Goal: Task Accomplishment & Management: Use online tool/utility

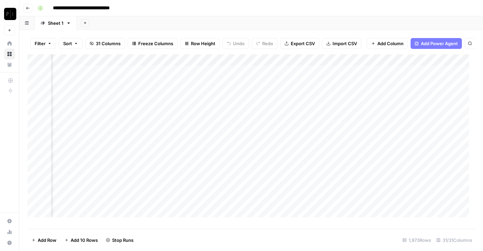
scroll to position [1, 1158]
drag, startPoint x: 227, startPoint y: 65, endPoint x: 309, endPoint y: 72, distance: 82.2
click at [309, 72] on div "Add Column" at bounding box center [251, 138] width 447 height 169
drag, startPoint x: 309, startPoint y: 66, endPoint x: 367, endPoint y: 71, distance: 58.3
click at [367, 71] on div "Add Column" at bounding box center [251, 138] width 447 height 169
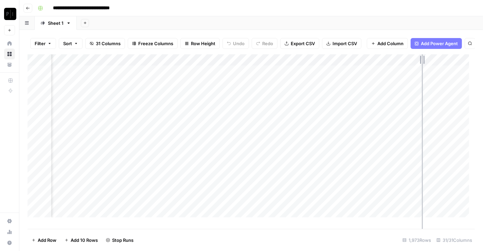
drag, startPoint x: 367, startPoint y: 71, endPoint x: 423, endPoint y: 70, distance: 55.7
click at [423, 70] on div "Add Column" at bounding box center [251, 138] width 447 height 169
click at [360, 67] on div "Add Column" at bounding box center [251, 138] width 447 height 169
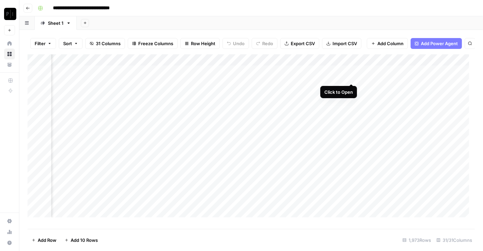
click at [352, 77] on div "Add Column" at bounding box center [251, 138] width 447 height 169
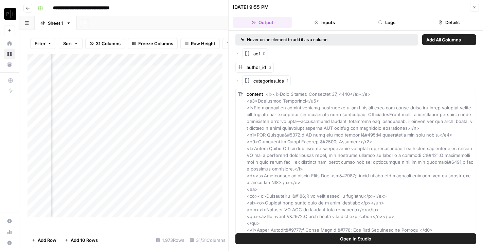
click at [387, 20] on button "Logs" at bounding box center [386, 22] width 59 height 11
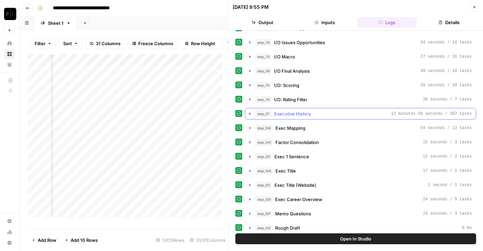
scroll to position [74, 0]
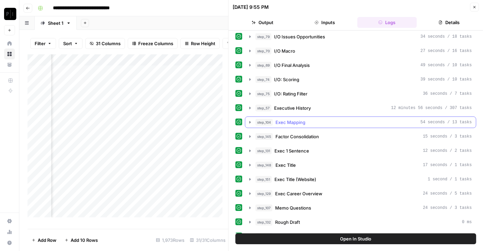
click at [303, 119] on span "Exec Mapping" at bounding box center [291, 122] width 30 height 7
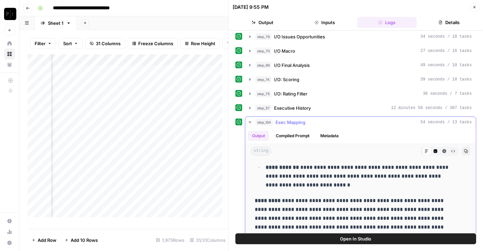
scroll to position [2248, 0]
click at [297, 119] on span "Exec Mapping" at bounding box center [291, 122] width 30 height 7
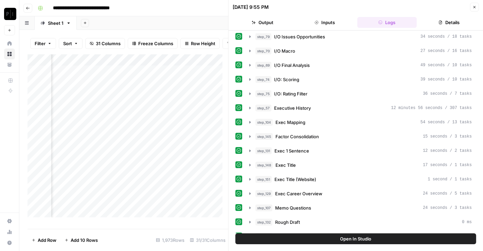
click at [477, 5] on button "Close" at bounding box center [474, 7] width 9 height 9
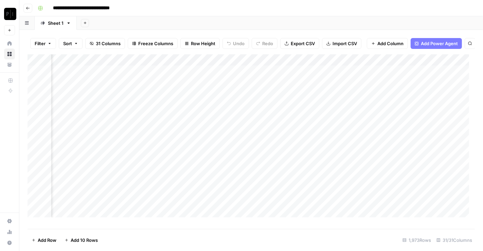
scroll to position [0, 782]
click at [219, 76] on div "Add Column" at bounding box center [251, 138] width 447 height 169
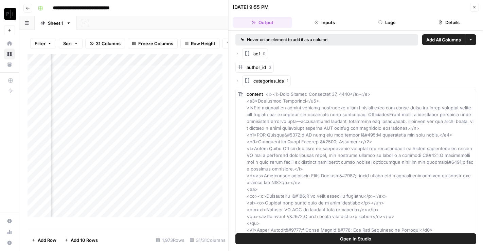
click at [389, 21] on button "Logs" at bounding box center [386, 22] width 59 height 11
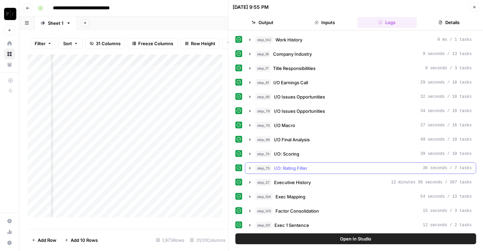
scroll to position [50, 0]
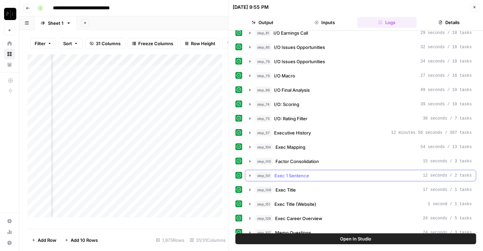
click at [301, 174] on span "Exec 1 Sentence" at bounding box center [291, 175] width 35 height 7
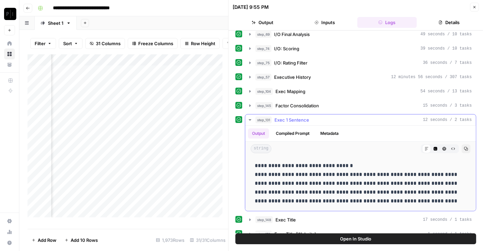
scroll to position [105, 0]
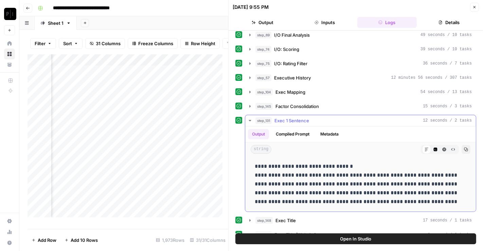
click at [287, 118] on span "Exec 1 Sentence" at bounding box center [291, 120] width 35 height 7
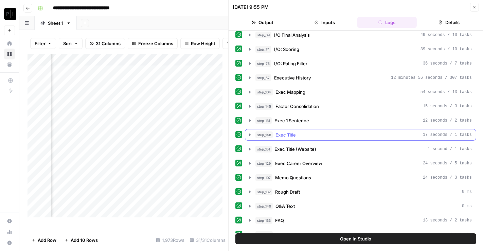
click at [283, 135] on span "Exec Title" at bounding box center [286, 134] width 20 height 7
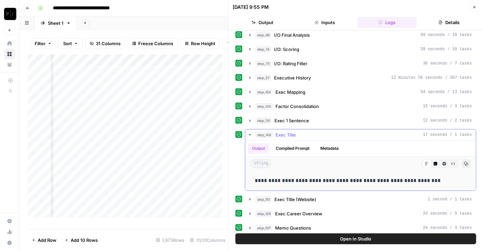
click at [283, 135] on span "Exec Title" at bounding box center [286, 134] width 20 height 7
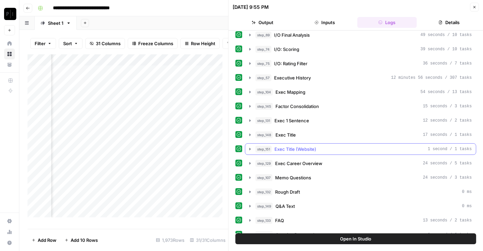
click at [283, 147] on span "Exec Title (Website)" at bounding box center [295, 149] width 42 height 7
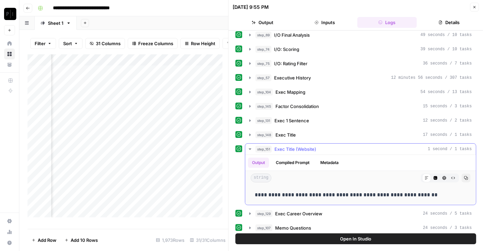
click at [283, 147] on span "Exec Title (Website)" at bounding box center [295, 149] width 42 height 7
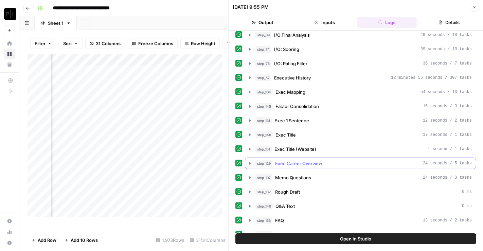
click at [285, 158] on button "step_129 Exec Career Overview 24 seconds / 5 tasks" at bounding box center [360, 163] width 231 height 11
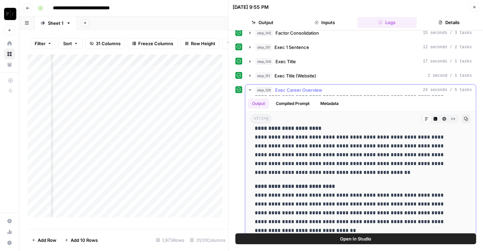
scroll to position [0, 0]
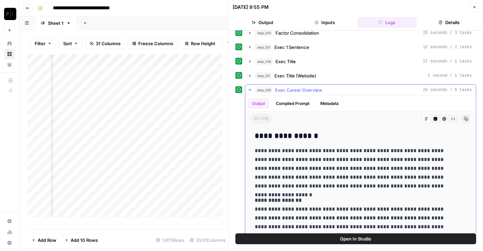
click at [300, 87] on span "Exec Career Overview" at bounding box center [298, 90] width 47 height 7
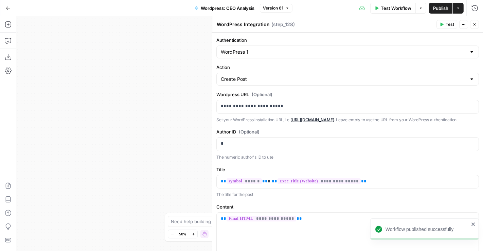
click at [475, 25] on icon "button" at bounding box center [475, 24] width 4 height 4
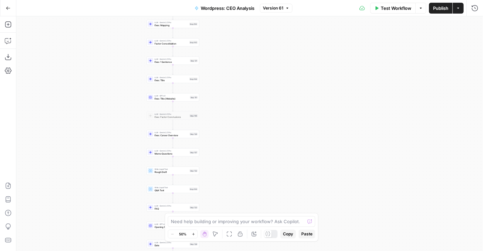
drag, startPoint x: 184, startPoint y: 129, endPoint x: 121, endPoint y: 170, distance: 74.8
click at [121, 170] on div "Workflow Set Inputs Inputs Run Code · Python Work History Step 142 LLM · Gemini…" at bounding box center [249, 133] width 467 height 235
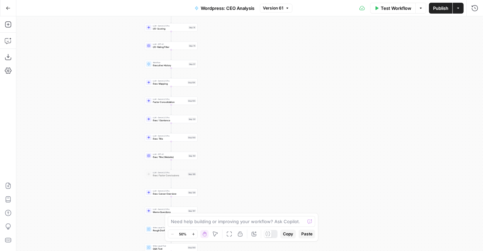
drag, startPoint x: 230, startPoint y: 71, endPoint x: 228, endPoint y: 155, distance: 83.3
click at [228, 155] on div "Workflow Set Inputs Inputs Run Code · Python Work History Step 142 LLM · Gemini…" at bounding box center [249, 133] width 467 height 235
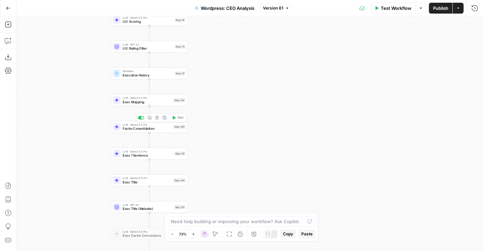
click at [145, 129] on span "Factor Consolidation" at bounding box center [147, 128] width 49 height 5
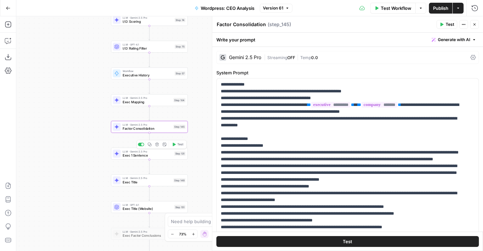
click at [135, 155] on span "Exec 1 Sentence" at bounding box center [148, 155] width 50 height 5
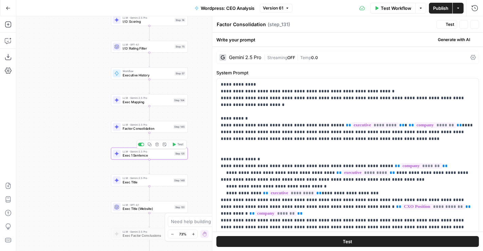
type textarea "Exec 1 Sentence"
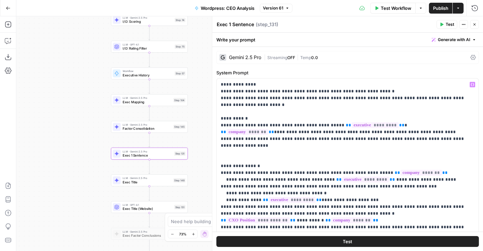
scroll to position [0, 0]
click at [167, 100] on span "Exec Mapping" at bounding box center [147, 102] width 49 height 5
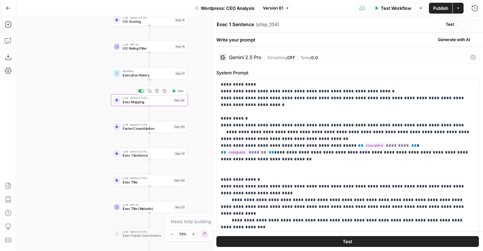
type textarea "Exec Mapping"
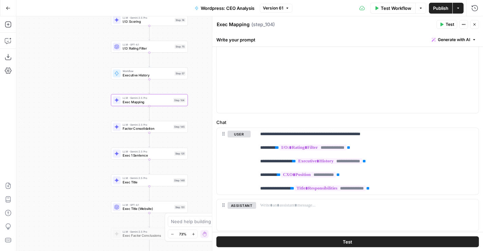
scroll to position [248, 0]
